Goal: Task Accomplishment & Management: Use online tool/utility

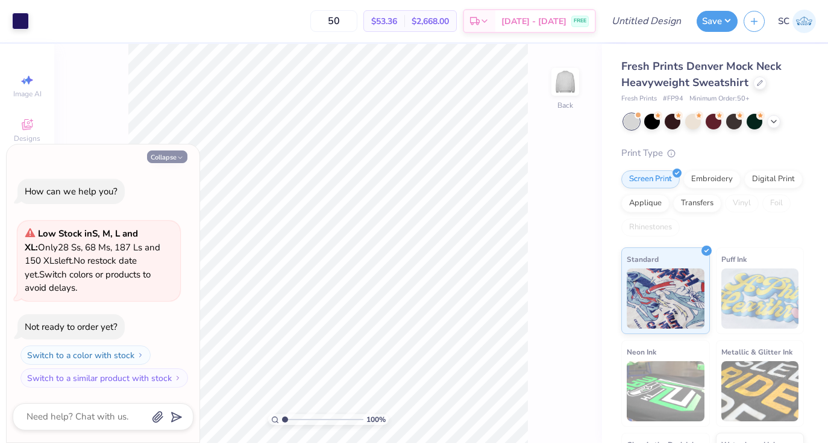
click at [176, 157] on icon "button" at bounding box center [179, 157] width 7 height 7
type textarea "x"
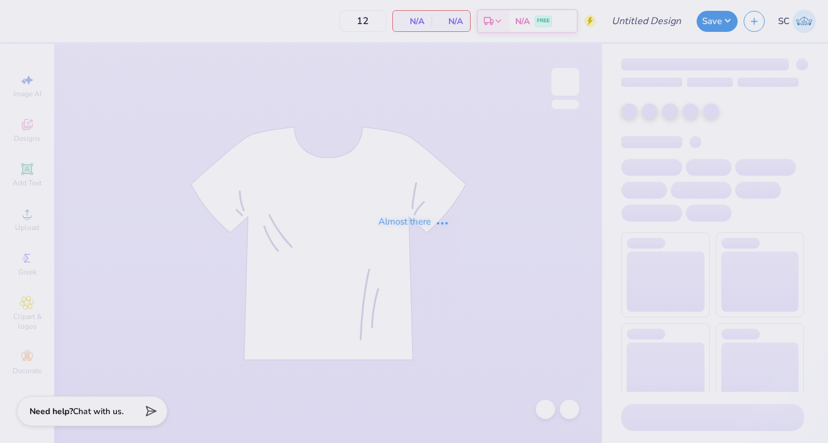
type input "50"
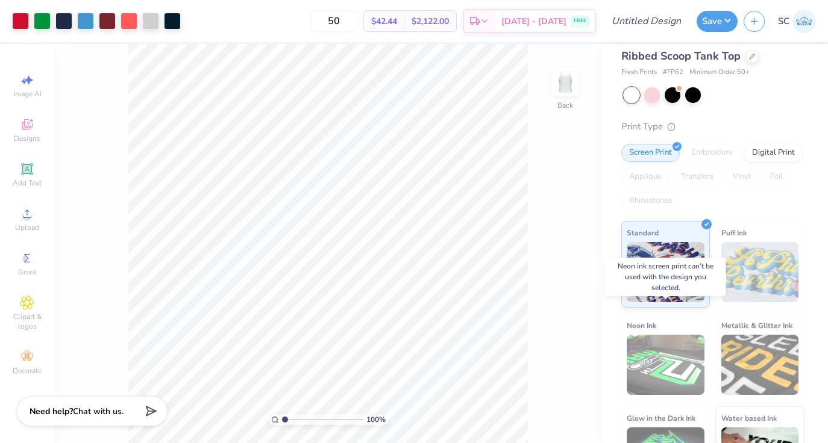
scroll to position [76, 0]
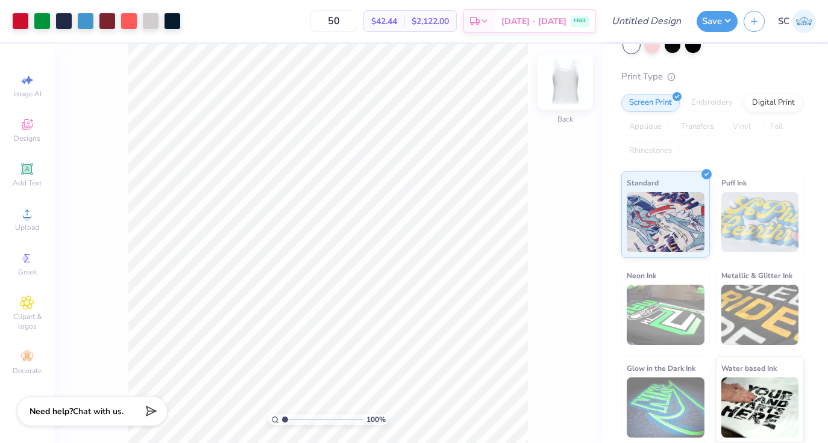
click at [567, 86] on img at bounding box center [565, 82] width 48 height 48
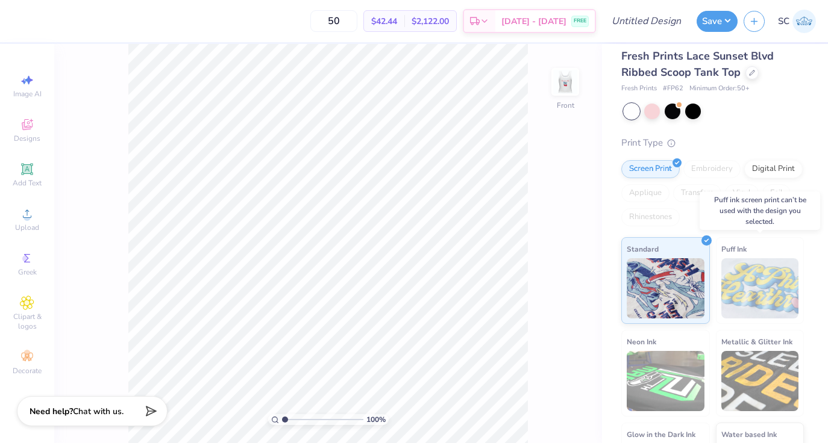
scroll to position [0, 0]
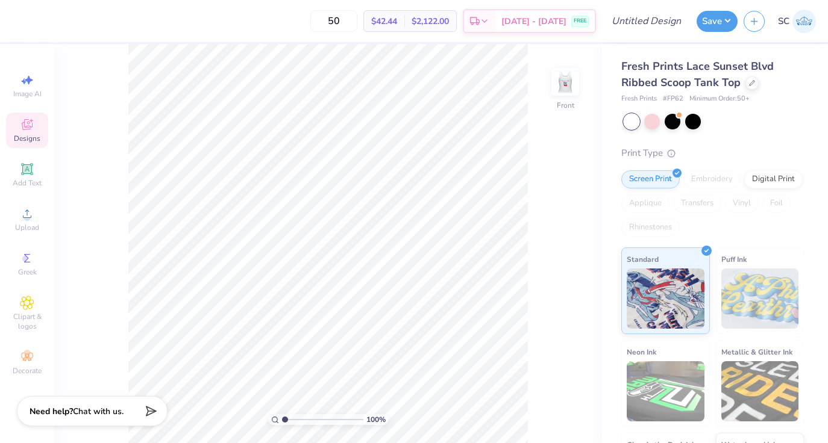
click at [29, 138] on span "Designs" at bounding box center [27, 139] width 27 height 10
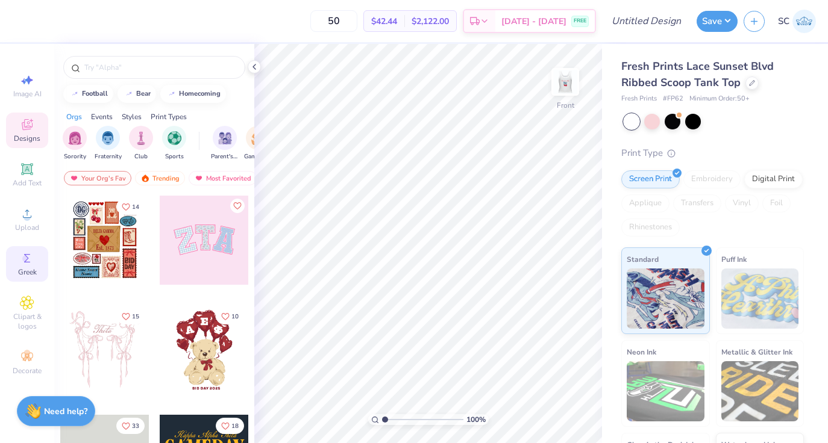
click at [30, 276] on span "Greek" at bounding box center [27, 272] width 19 height 10
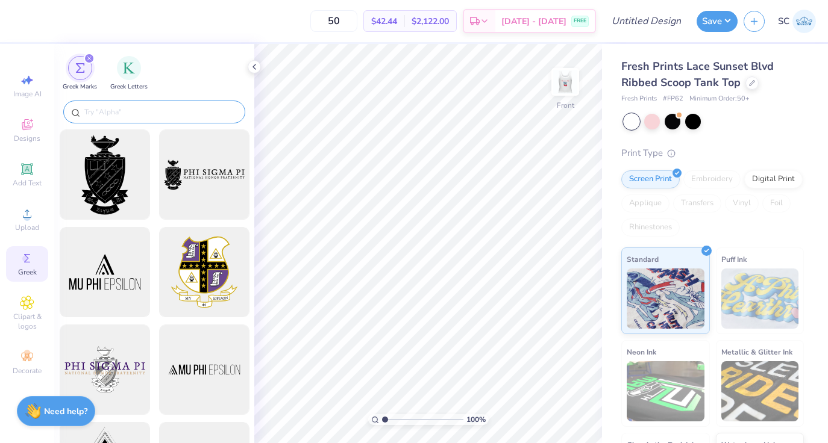
click at [123, 101] on div at bounding box center [154, 112] width 182 height 23
click at [125, 109] on input "text" at bounding box center [160, 112] width 154 height 12
click at [122, 117] on input "text" at bounding box center [160, 112] width 154 height 12
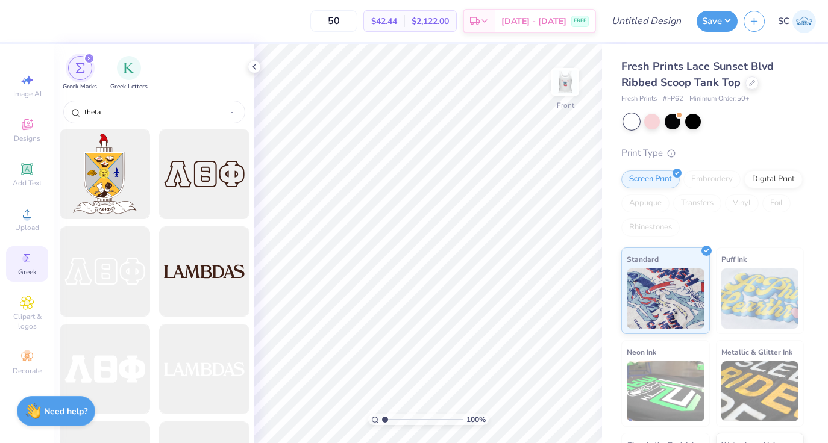
scroll to position [491, 0]
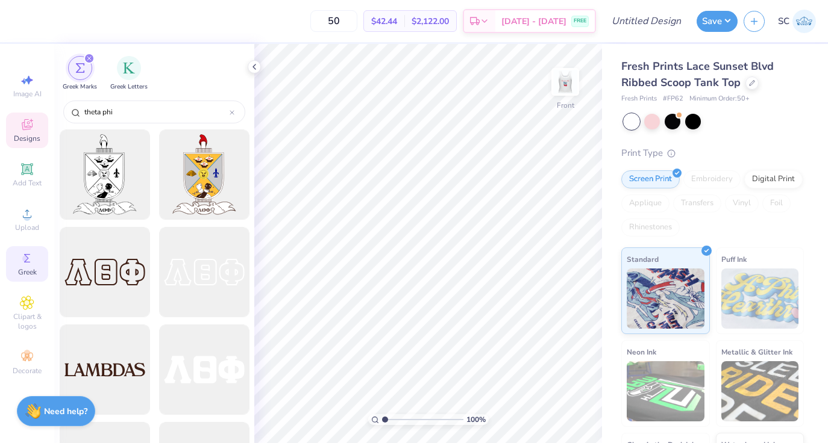
type input "theta phi"
click at [27, 131] on icon at bounding box center [27, 124] width 14 height 14
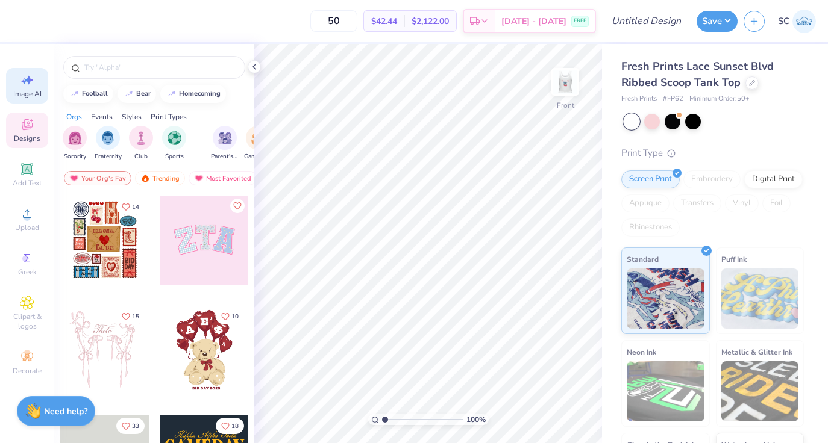
click at [29, 85] on icon at bounding box center [27, 80] width 14 height 14
select select "4"
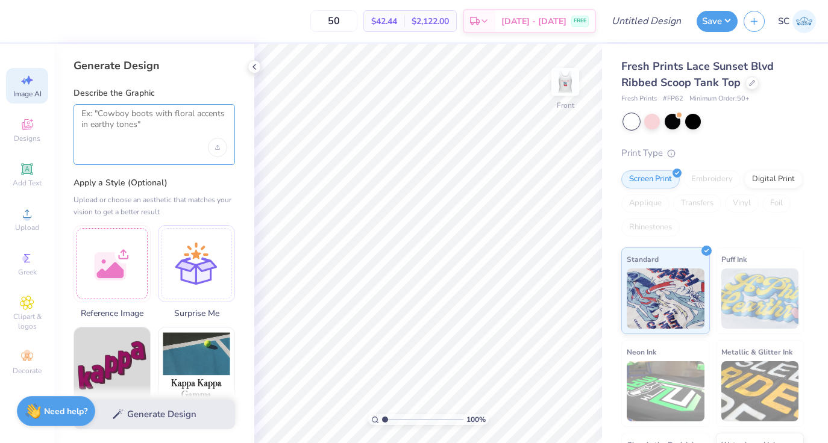
click at [132, 128] on textarea at bounding box center [154, 123] width 146 height 30
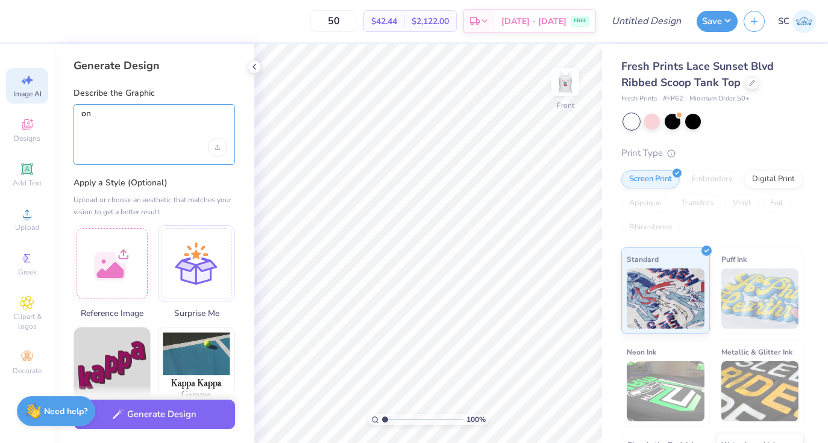
type textarea "o"
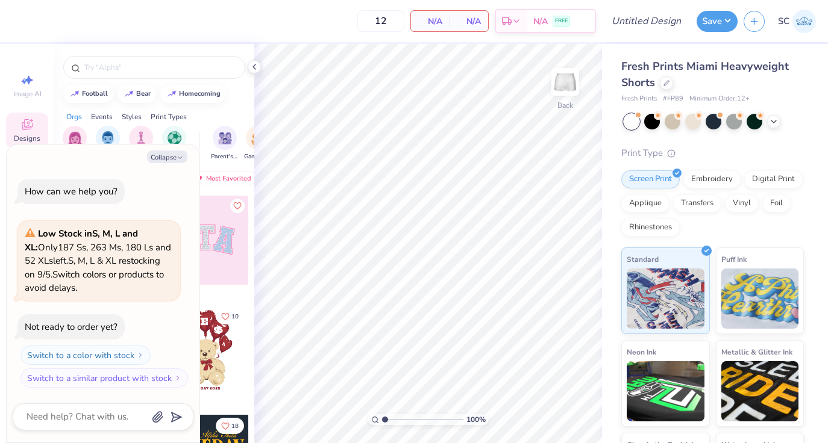
click at [199, 105] on div "Orgs Events Styles Print Types" at bounding box center [154, 113] width 200 height 17
click at [154, 64] on input "text" at bounding box center [160, 67] width 154 height 12
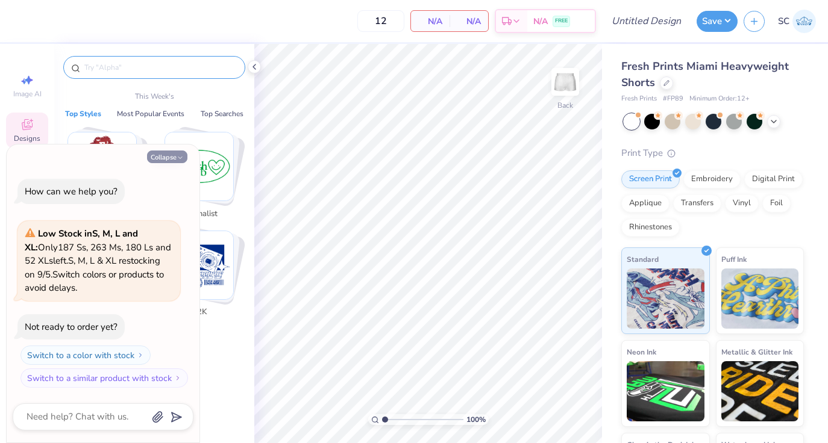
click at [170, 152] on button "Collapse" at bounding box center [167, 157] width 40 height 13
type textarea "x"
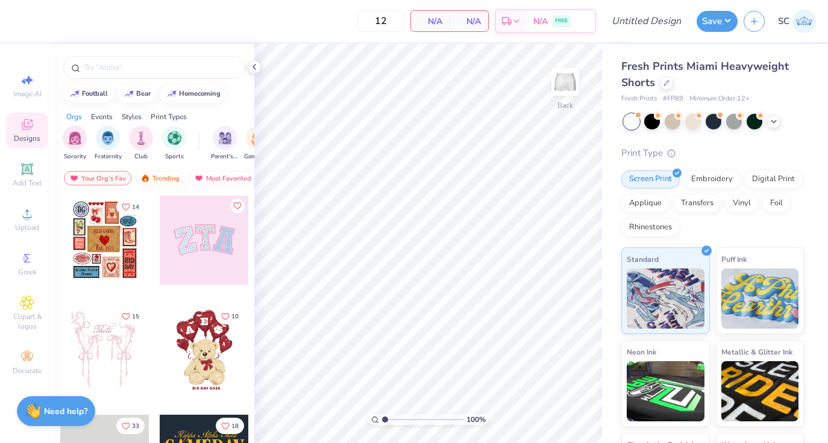
click at [27, 137] on span "Designs" at bounding box center [27, 139] width 27 height 10
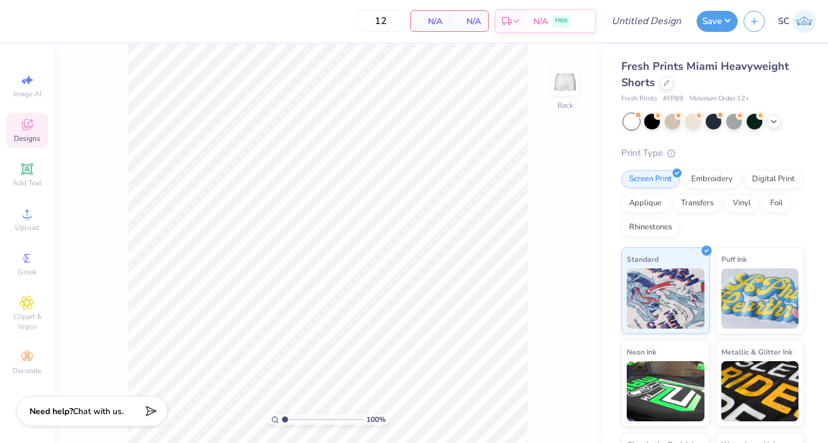
click at [28, 129] on icon at bounding box center [27, 124] width 11 height 11
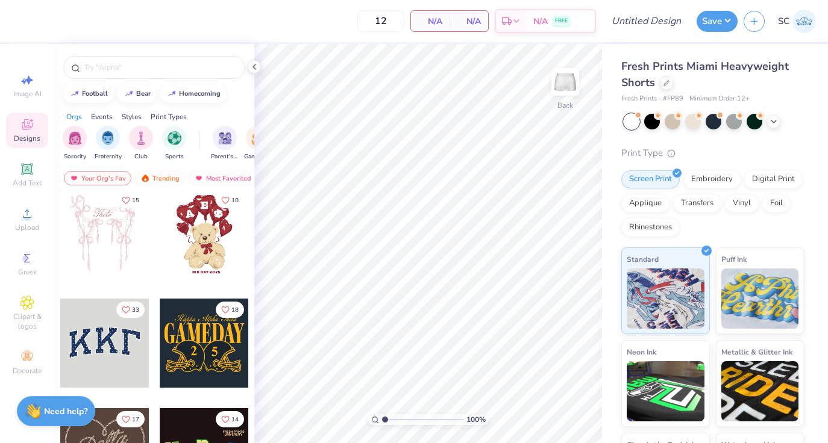
scroll to position [101, 0]
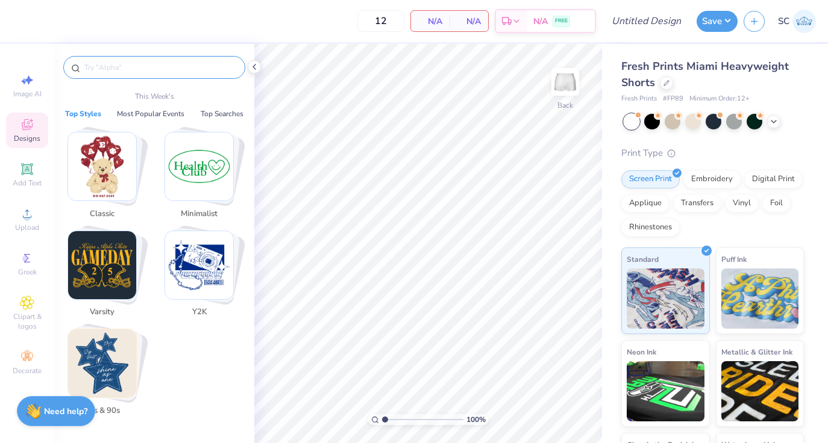
click at [122, 62] on input "text" at bounding box center [160, 67] width 154 height 12
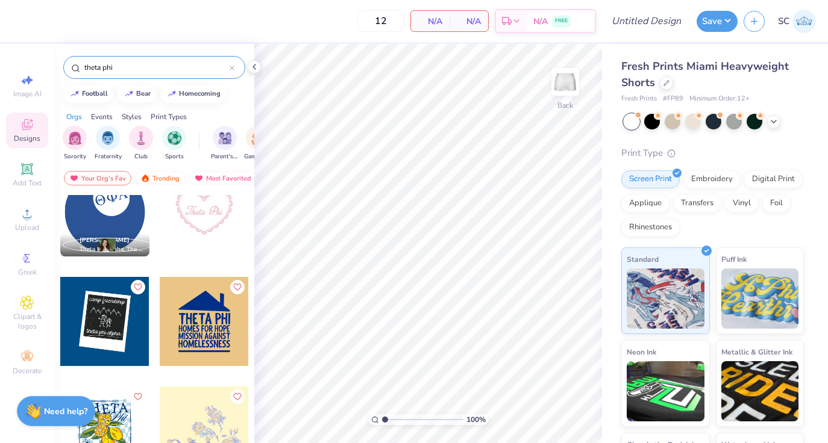
scroll to position [24, 0]
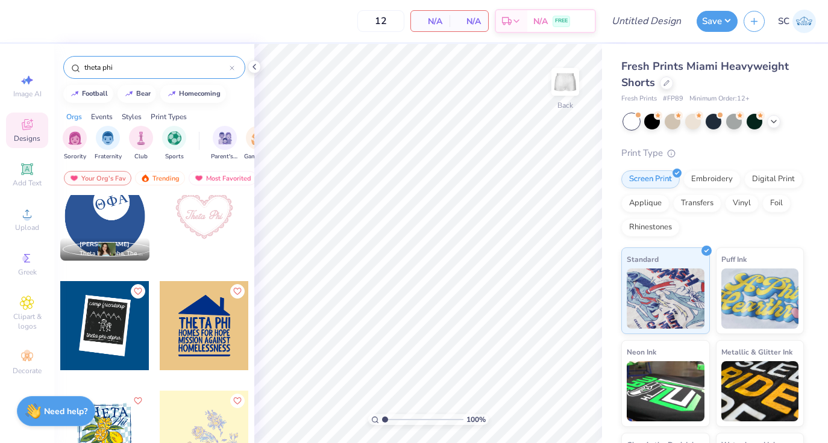
type input "theta phi"
click at [209, 238] on div at bounding box center [204, 216] width 89 height 89
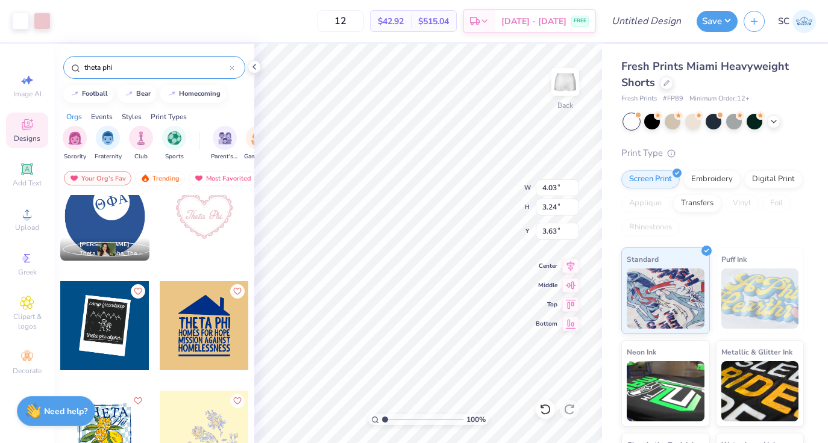
type input "6.76"
click at [256, 69] on icon at bounding box center [254, 67] width 10 height 10
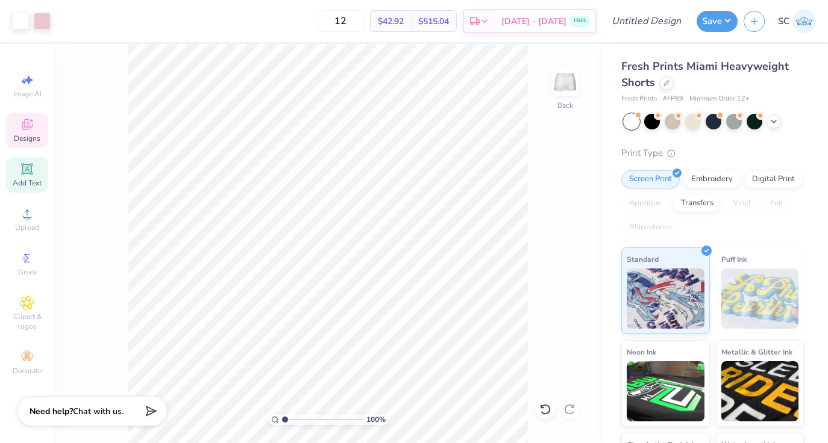
click at [31, 179] on span "Add Text" at bounding box center [27, 183] width 29 height 10
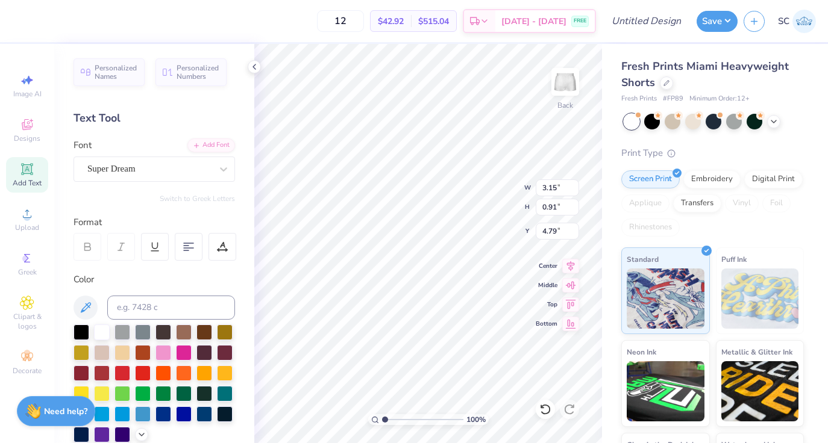
scroll to position [0, 0]
type textarea "X"
type textarea "est 1912"
type input "5.25"
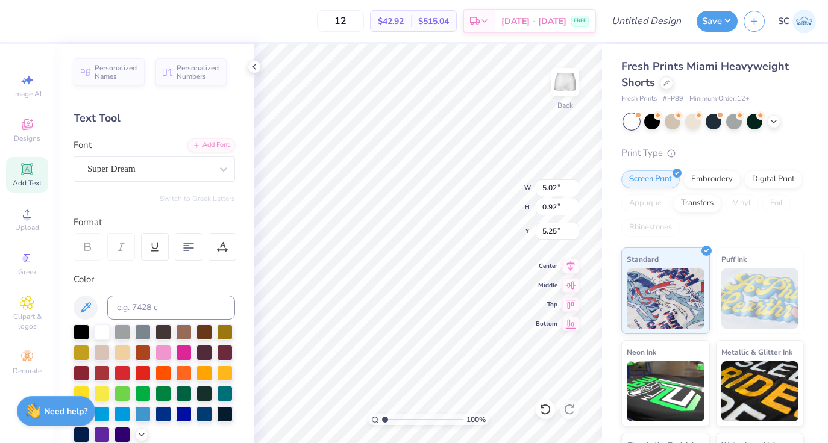
type input "3.23"
type input "0.59"
type input "4.03"
type input "3.24"
type input "5.84"
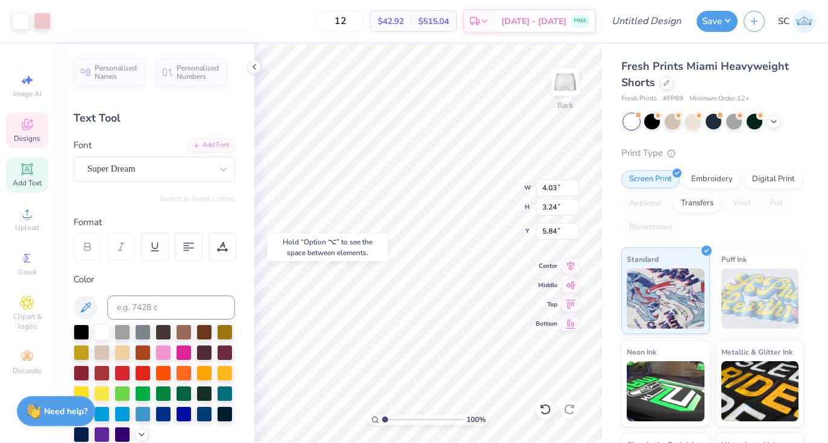
type input "3.23"
type input "0.59"
type input "9.27"
click at [40, 133] on div "Designs" at bounding box center [27, 131] width 42 height 36
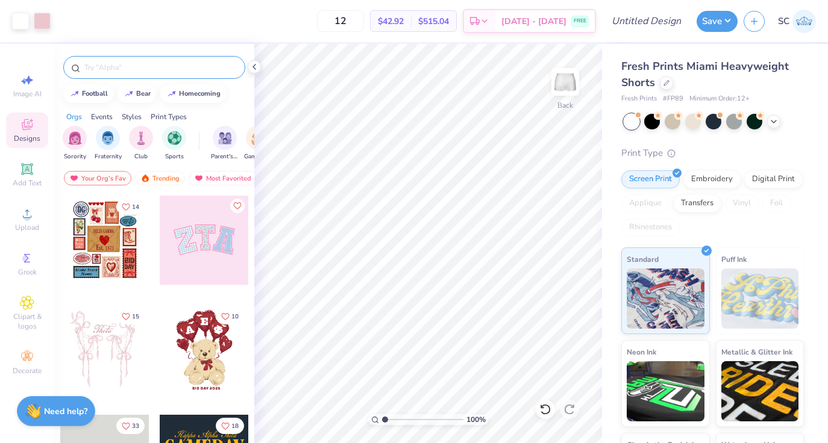
click at [182, 67] on input "text" at bounding box center [160, 67] width 154 height 12
type input "theta phi"
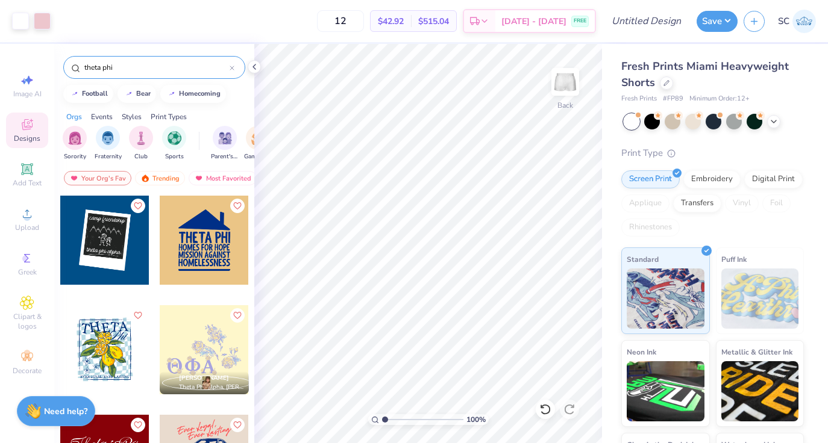
scroll to position [101, 0]
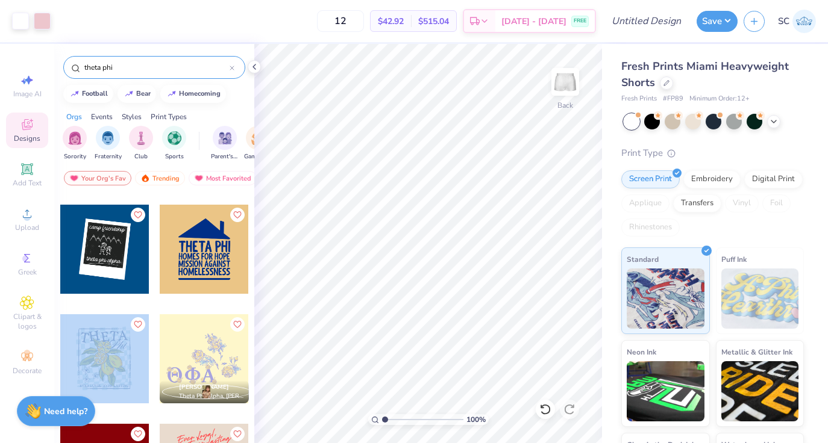
drag, startPoint x: 115, startPoint y: 351, endPoint x: 131, endPoint y: 334, distance: 22.6
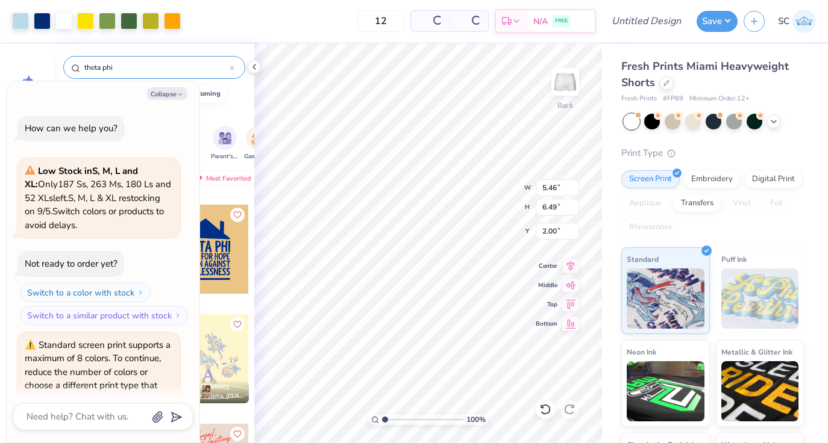
scroll to position [57, 0]
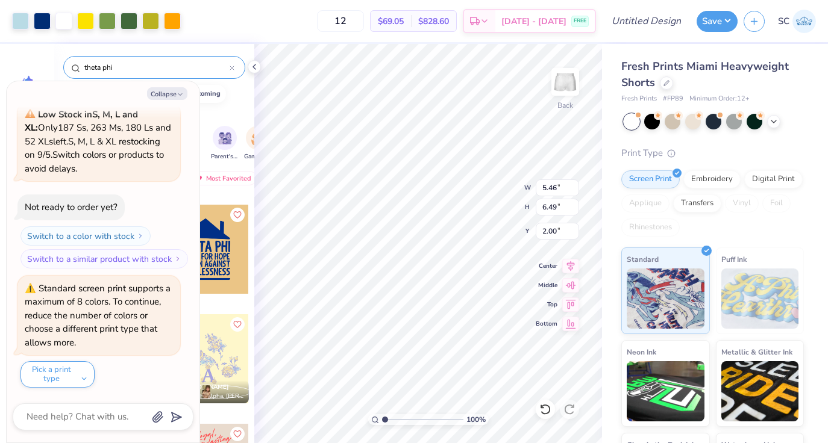
type textarea "x"
type input "4.03"
type input "3.24"
type input "5.84"
type textarea "x"
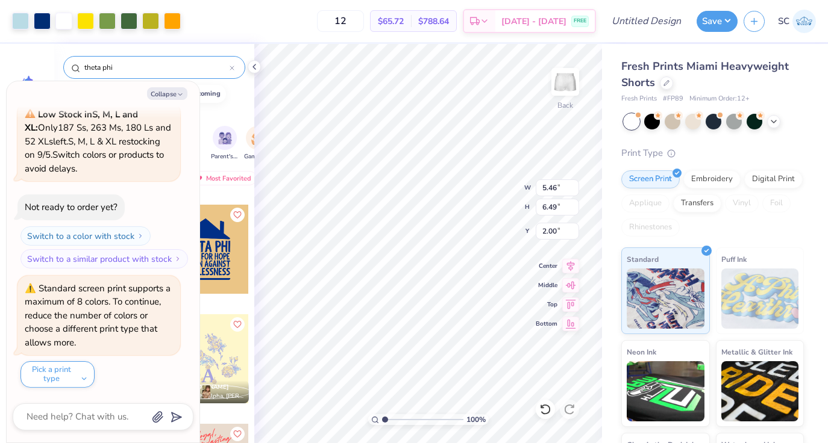
type input "2.59"
type input "3.08"
type textarea "x"
type input "5.83"
click at [253, 64] on icon at bounding box center [254, 67] width 10 height 10
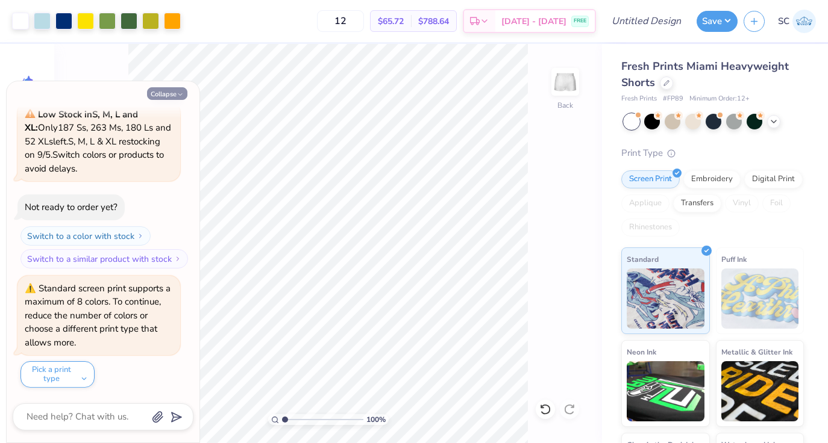
click at [185, 93] on button "Collapse" at bounding box center [167, 93] width 40 height 13
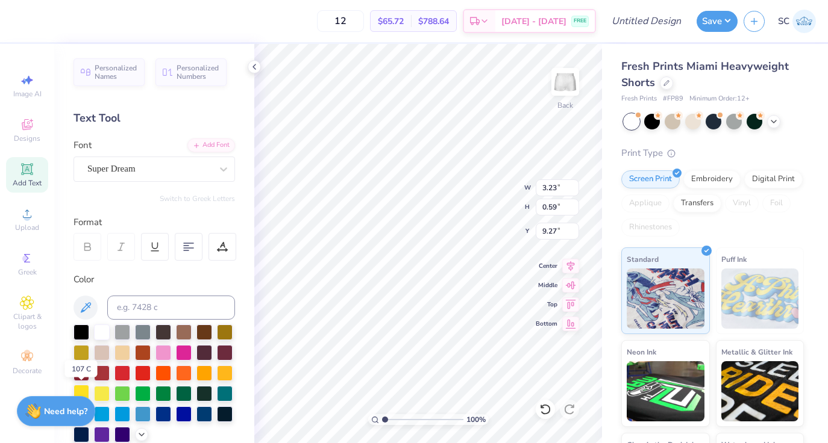
click at [81, 388] on div at bounding box center [81, 393] width 16 height 16
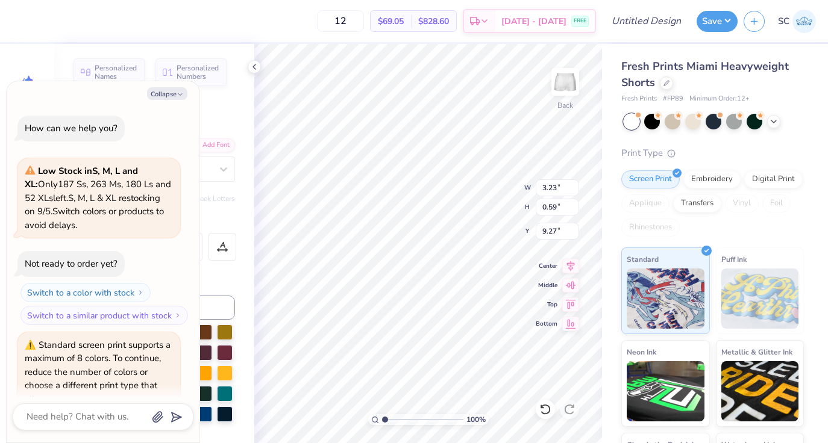
scroll to position [176, 0]
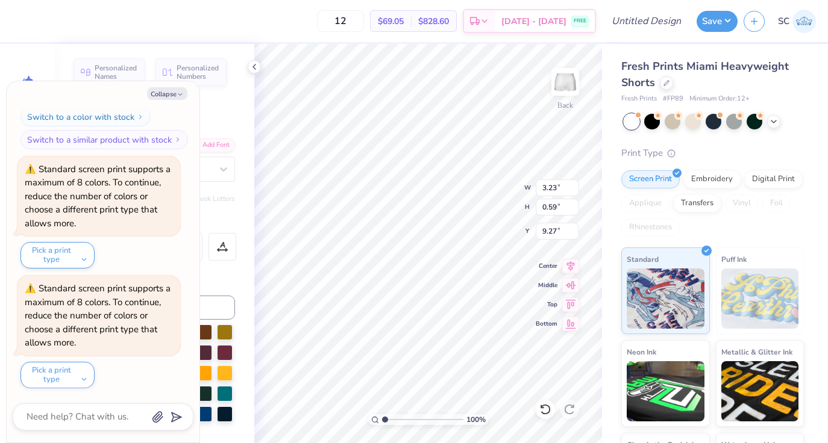
type textarea "x"
type input "2.13"
type input "0.39"
type textarea "x"
type input "9.17"
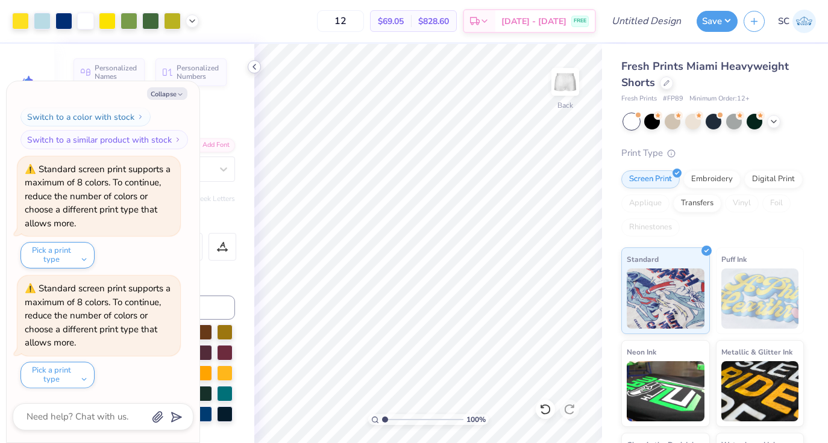
click at [252, 69] on icon at bounding box center [254, 67] width 10 height 10
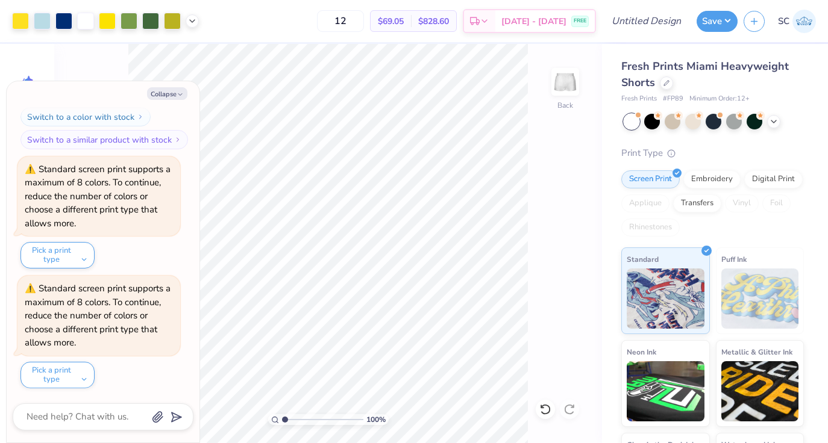
click at [155, 100] on div "Collapse How can we help you? Low Stock in S, M, L and XL : Only 187 Ss, 263 Ms…" at bounding box center [103, 261] width 193 height 361
click at [157, 93] on button "Collapse" at bounding box center [167, 93] width 40 height 13
type textarea "x"
